Goal: Communication & Community: Answer question/provide support

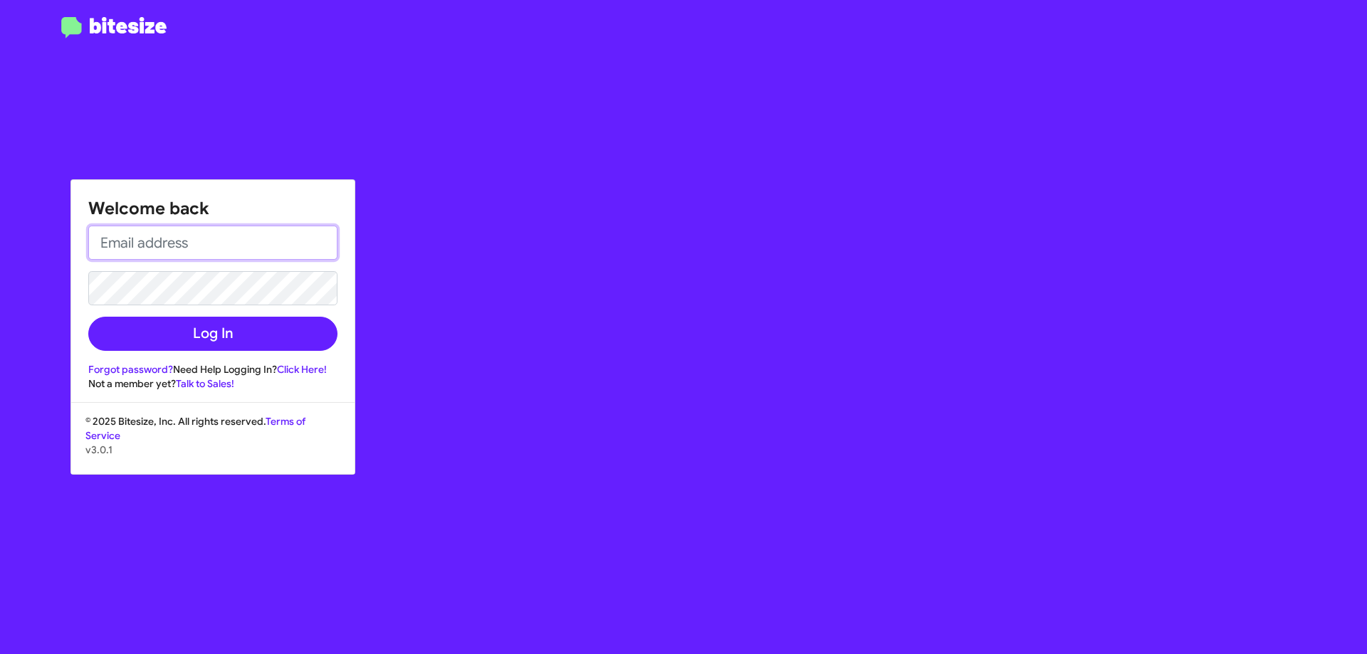
type input "[EMAIL_ADDRESS][DOMAIN_NAME]"
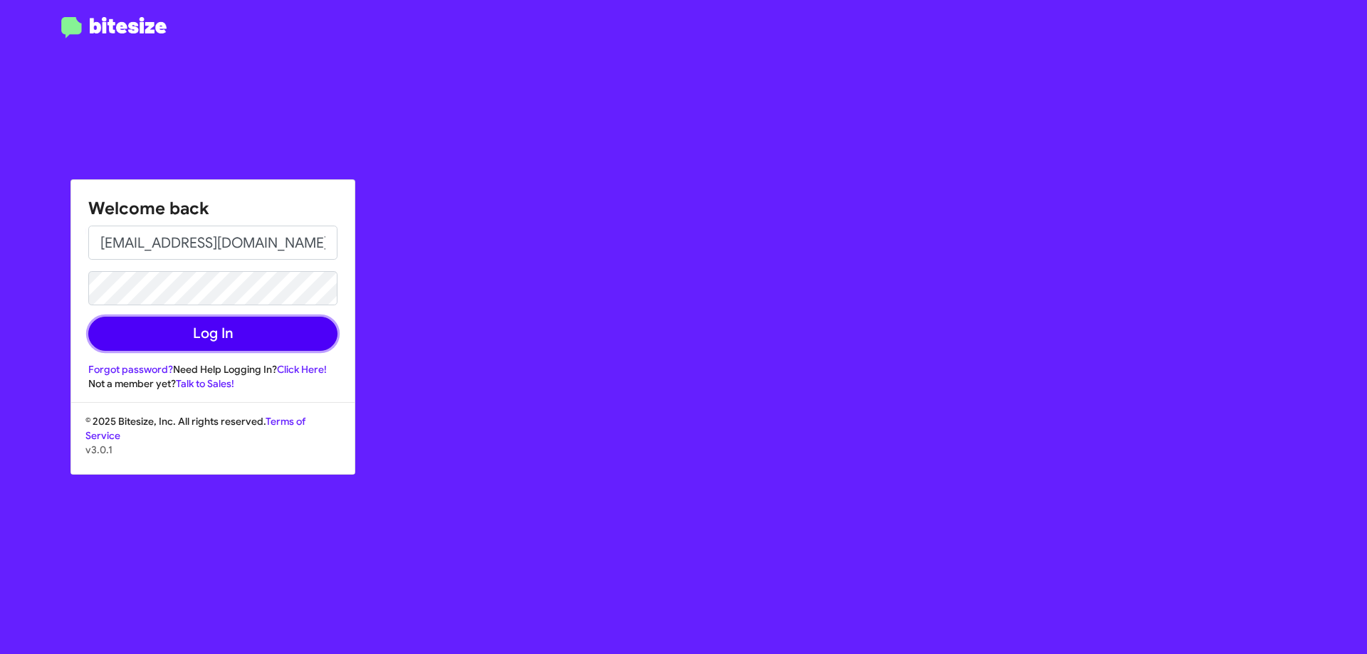
click at [260, 333] on button "Log In" at bounding box center [212, 334] width 249 height 34
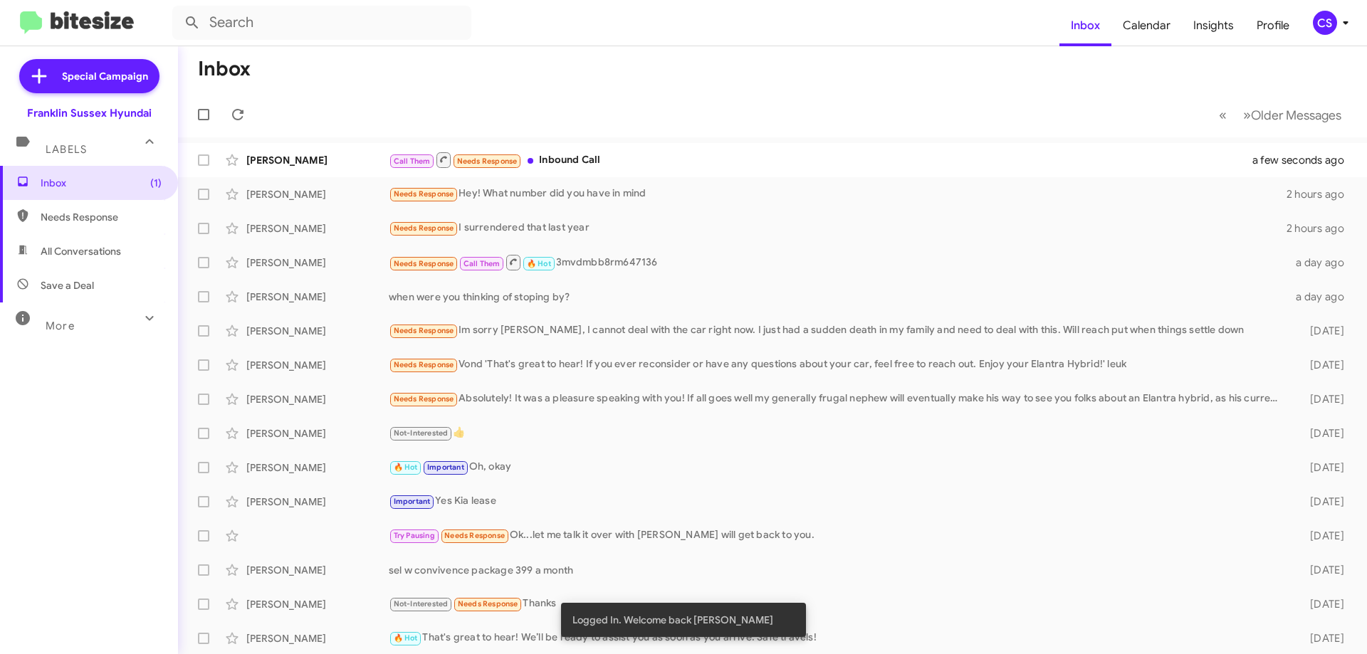
click at [674, 162] on div "Call Them Needs Response Inbound Call" at bounding box center [830, 160] width 882 height 18
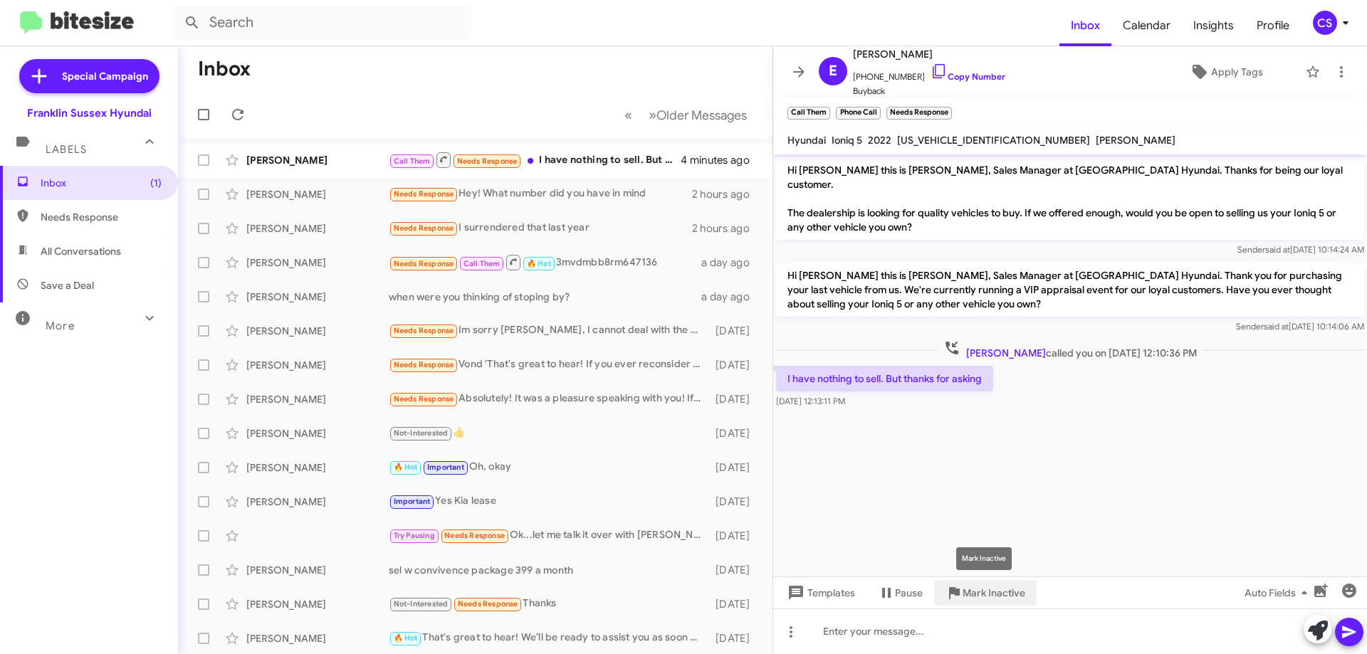
click at [972, 590] on span "Mark Inactive" at bounding box center [994, 593] width 63 height 26
